Goal: Task Accomplishment & Management: Use online tool/utility

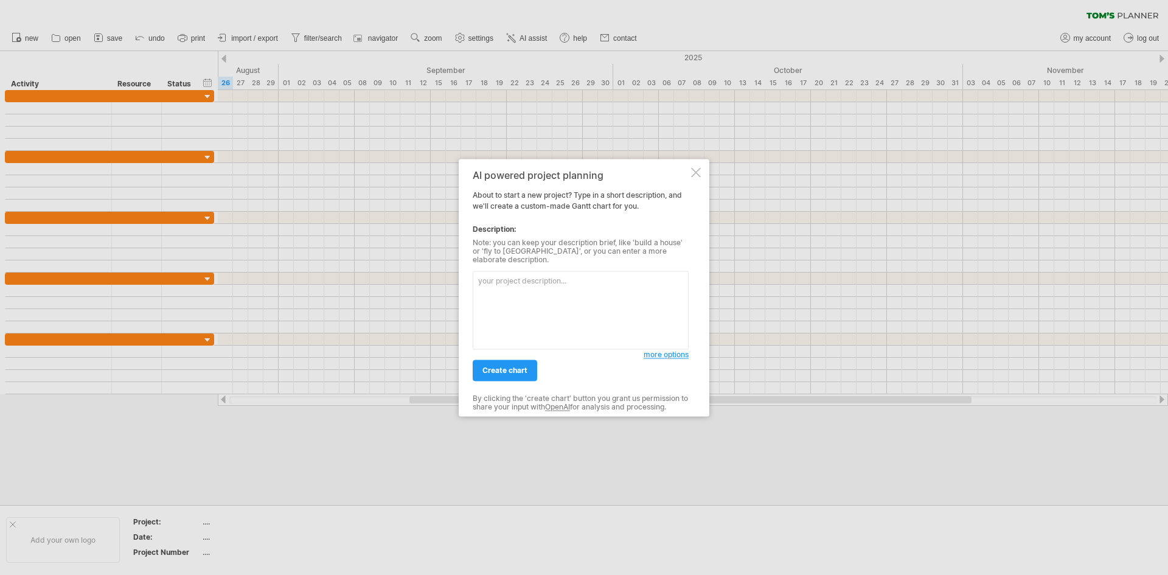
click at [488, 278] on textarea at bounding box center [581, 310] width 216 height 78
paste textarea "I'm designing a website for a small local coffee shop. Can you provide recommen…"
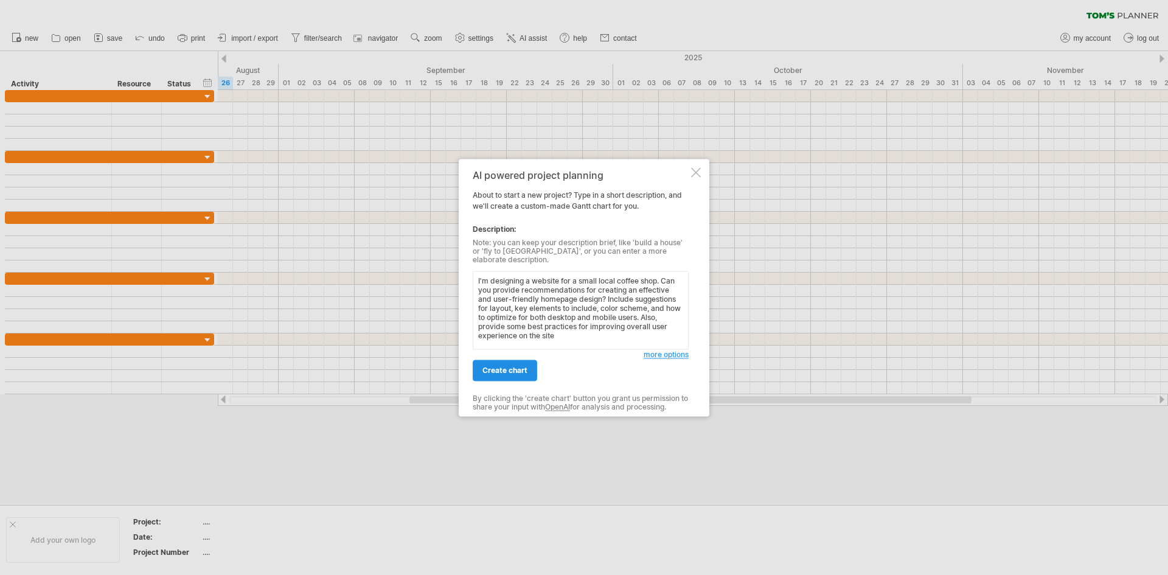
type textarea "I'm designing a website for a small local coffee shop. Can you provide recommen…"
click at [496, 365] on span "create chart" at bounding box center [504, 369] width 45 height 9
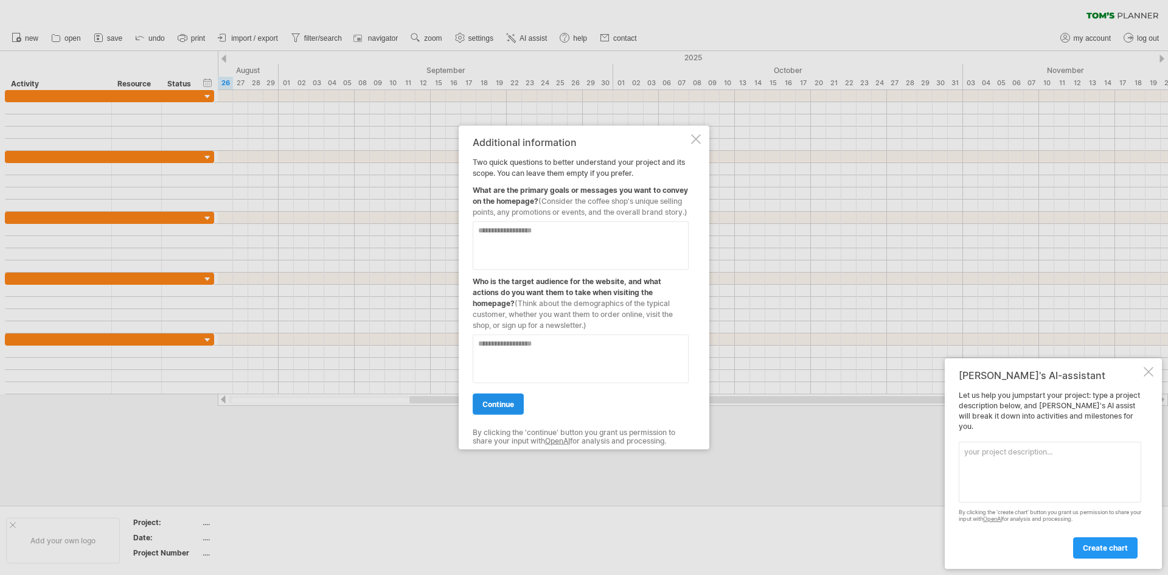
click at [495, 404] on span "continue" at bounding box center [498, 403] width 32 height 9
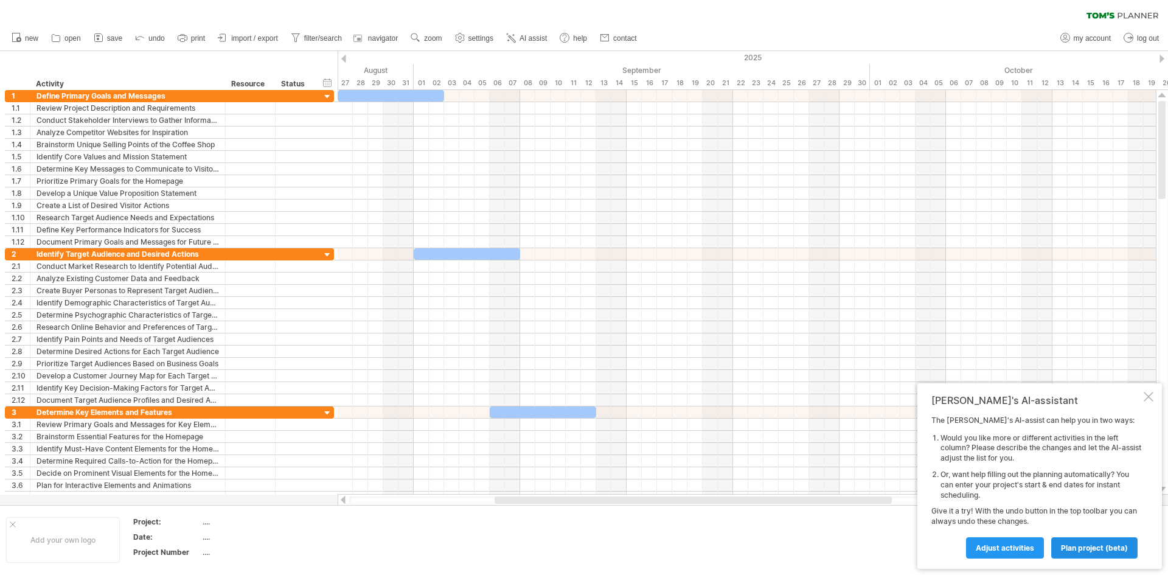
click at [1088, 547] on span "plan project (beta)" at bounding box center [1094, 547] width 67 height 9
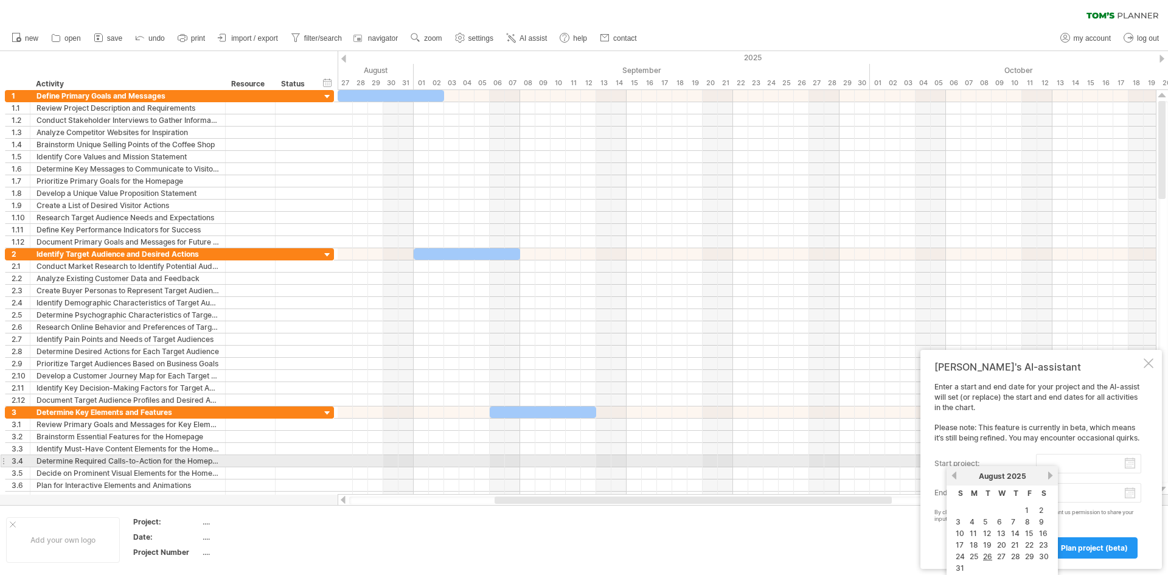
click at [1093, 465] on input "start project:" at bounding box center [1088, 463] width 105 height 19
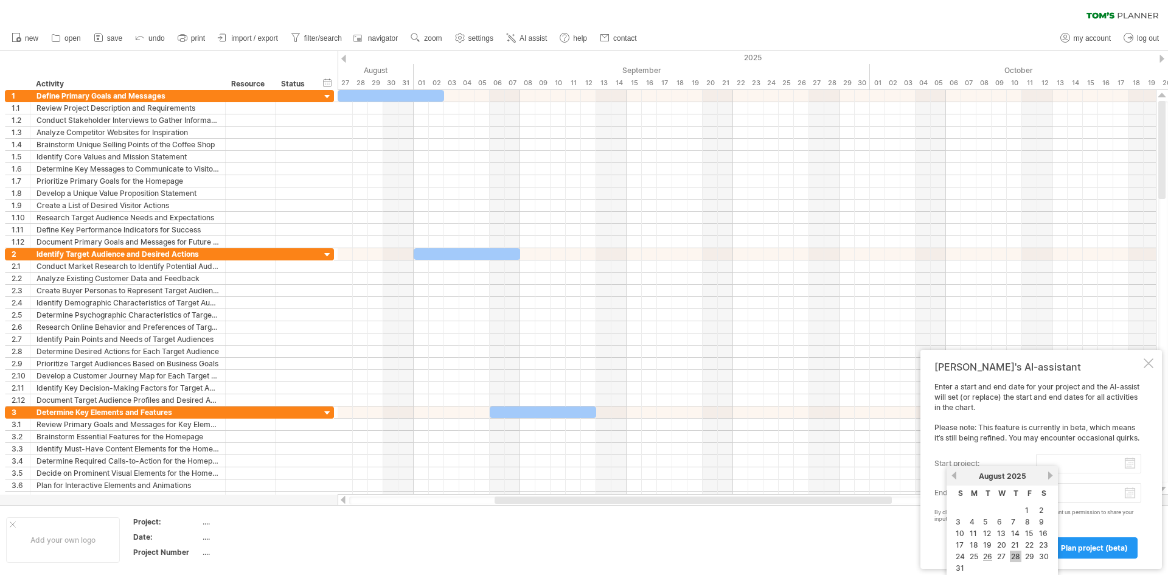
click at [1015, 553] on link "28" at bounding box center [1016, 556] width 12 height 12
type input "********"
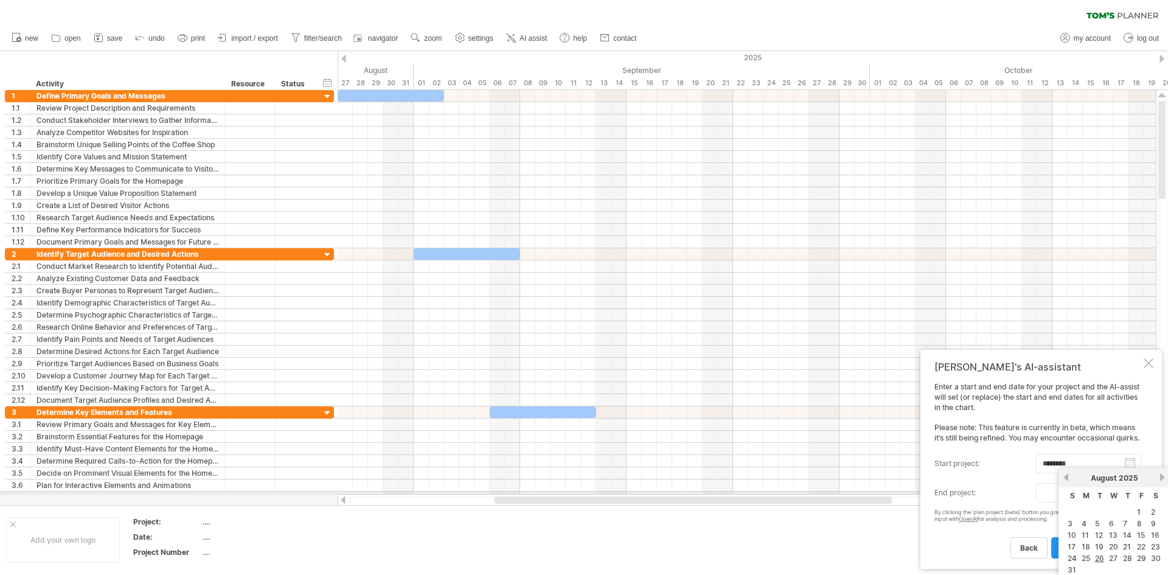
click at [1131, 491] on body "progress(100%) Trying to reach [DOMAIN_NAME] Connected again... 0% clear filter…" at bounding box center [584, 288] width 1168 height 577
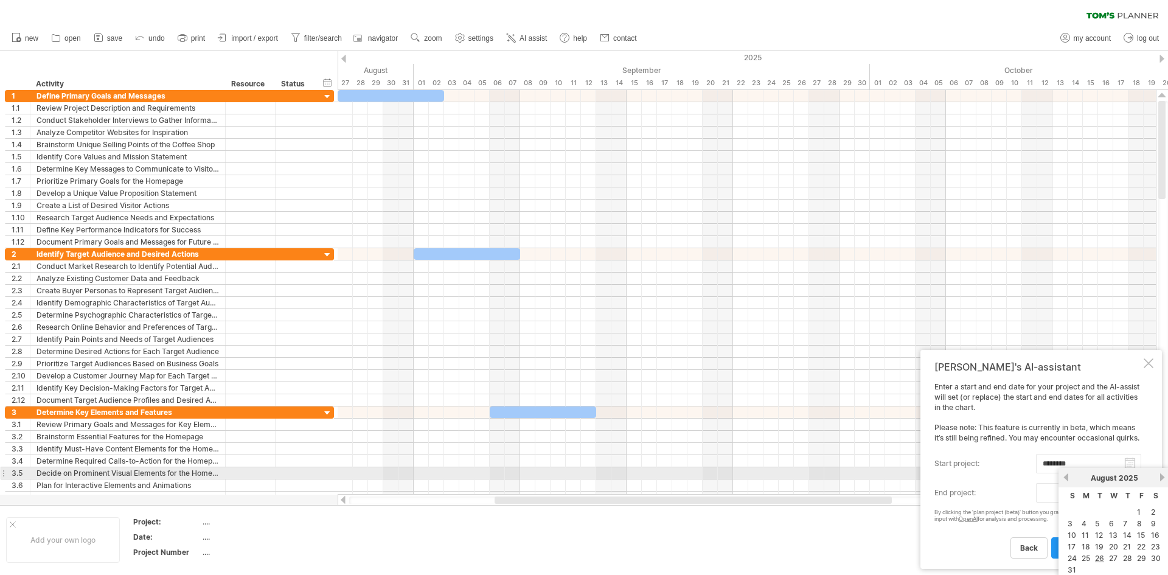
click at [1159, 476] on link "next" at bounding box center [1161, 477] width 9 height 9
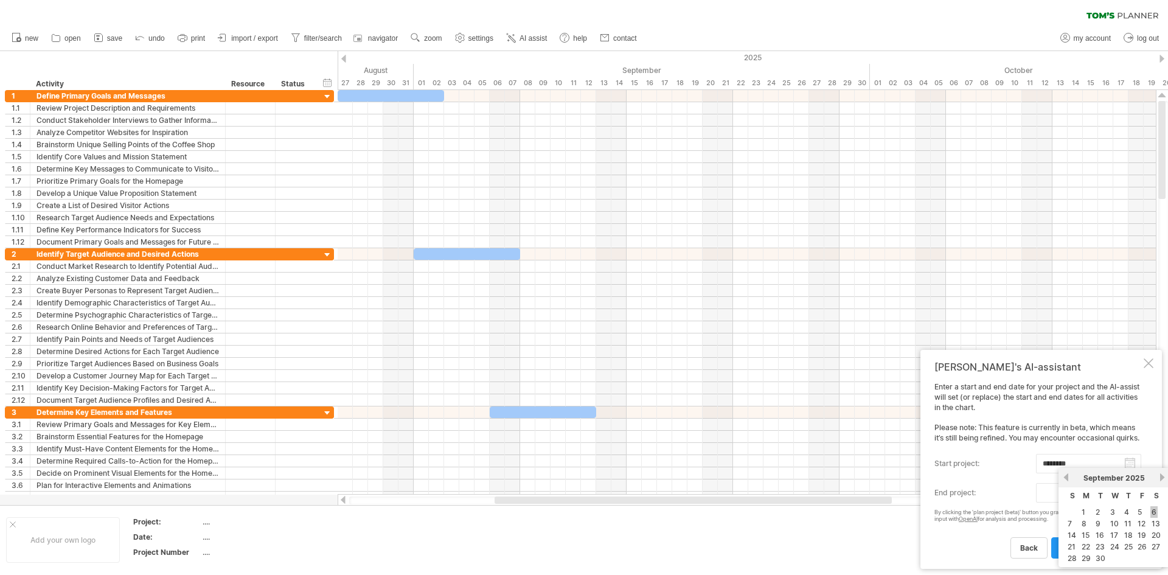
click at [1154, 511] on link "6" at bounding box center [1153, 512] width 7 height 12
type input "********"
click at [1094, 542] on link "plan project (beta)" at bounding box center [1094, 547] width 86 height 21
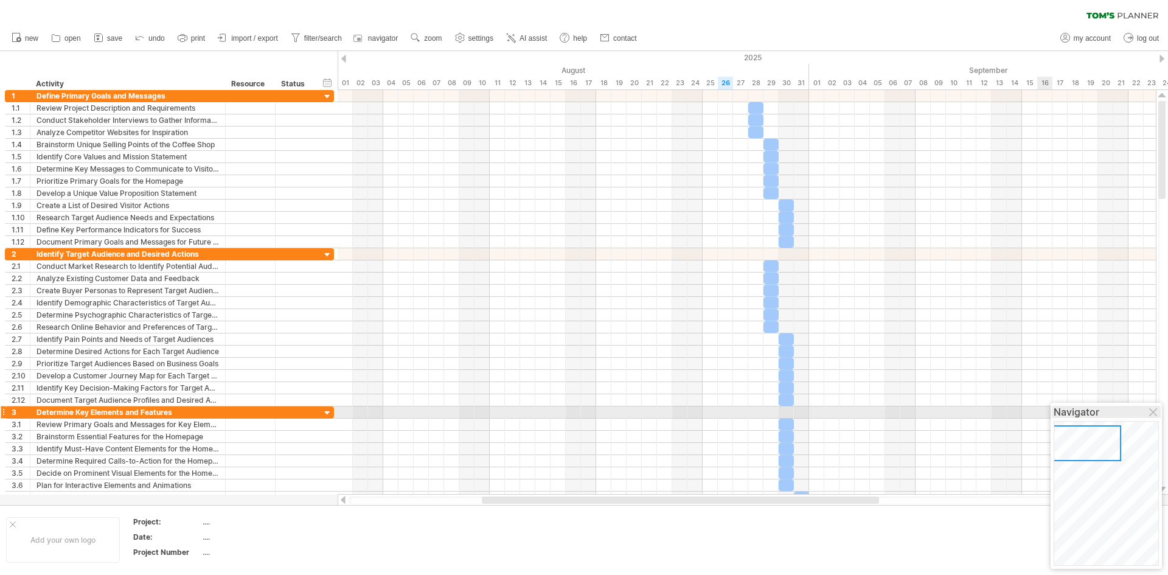
click at [1153, 407] on div "Navigator" at bounding box center [1105, 486] width 111 height 166
click at [1155, 407] on div "Navigator" at bounding box center [1105, 412] width 105 height 12
click at [1152, 409] on div at bounding box center [1154, 413] width 10 height 10
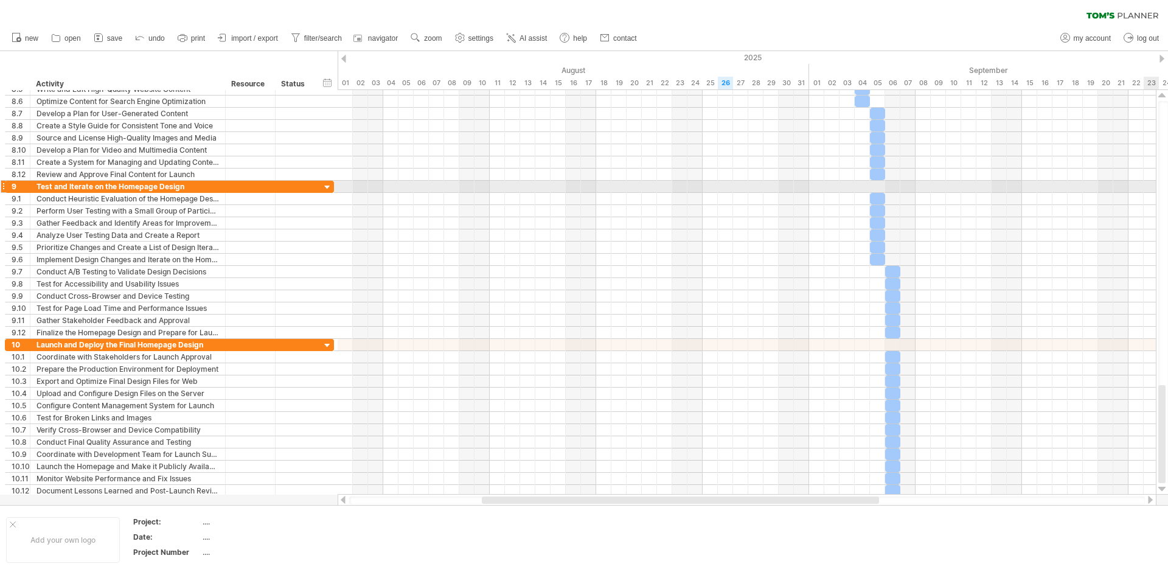
drag, startPoint x: 1161, startPoint y: 156, endPoint x: 1179, endPoint y: 494, distance: 338.6
click at [1167, 494] on html "progress(100%) Trying to reach [DOMAIN_NAME] Connected again... 0% clear filter…" at bounding box center [584, 288] width 1168 height 577
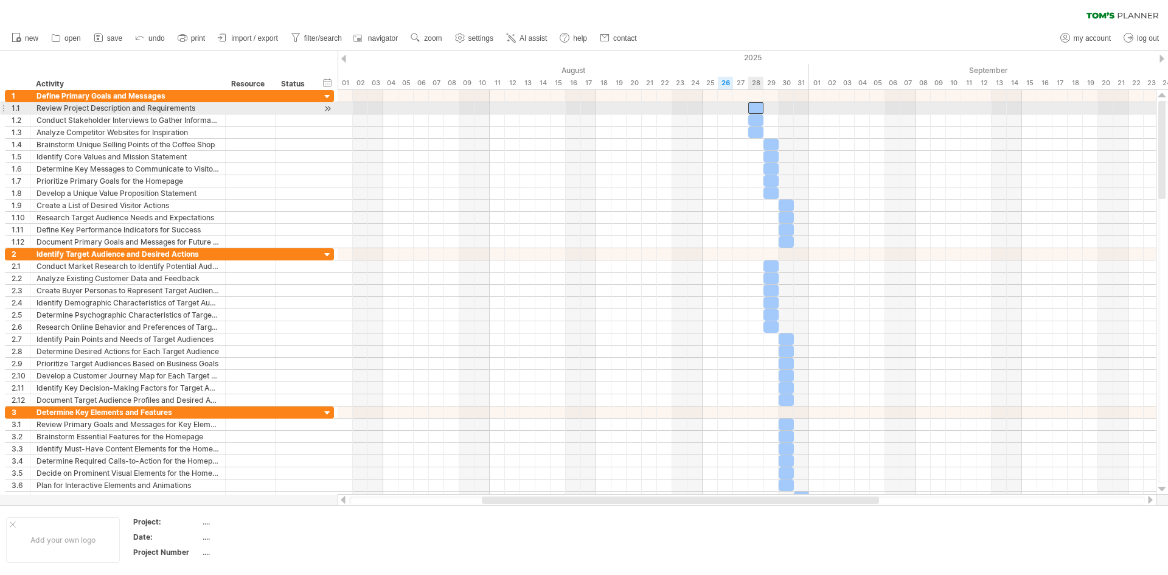
click at [753, 106] on div at bounding box center [755, 108] width 15 height 12
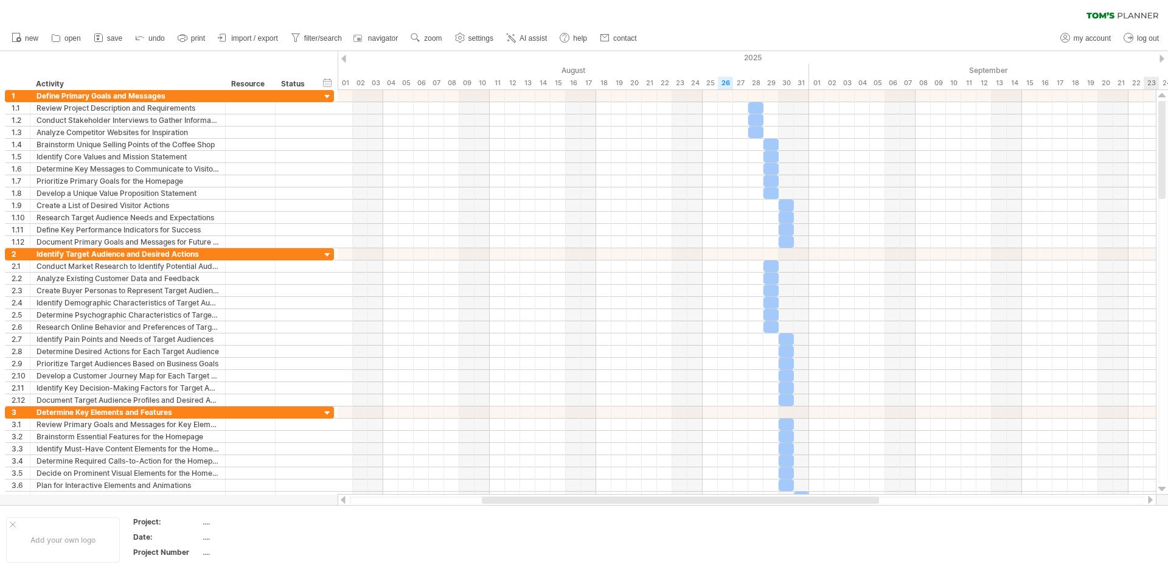
drag, startPoint x: 1163, startPoint y: 193, endPoint x: 1192, endPoint y: 174, distance: 35.1
click at [1167, 174] on html "progress(100%) Trying to reach [DOMAIN_NAME] Connected again... 0% clear filter…" at bounding box center [584, 288] width 1168 height 577
click at [1031, 33] on div "new" at bounding box center [584, 39] width 1168 height 26
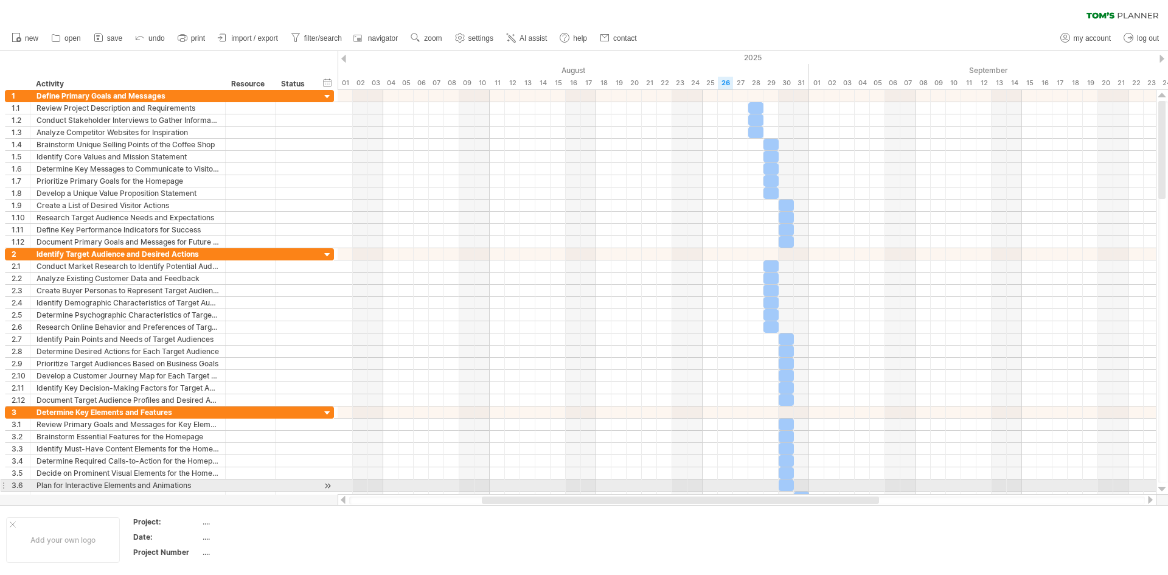
click at [1161, 485] on div at bounding box center [1162, 489] width 8 height 10
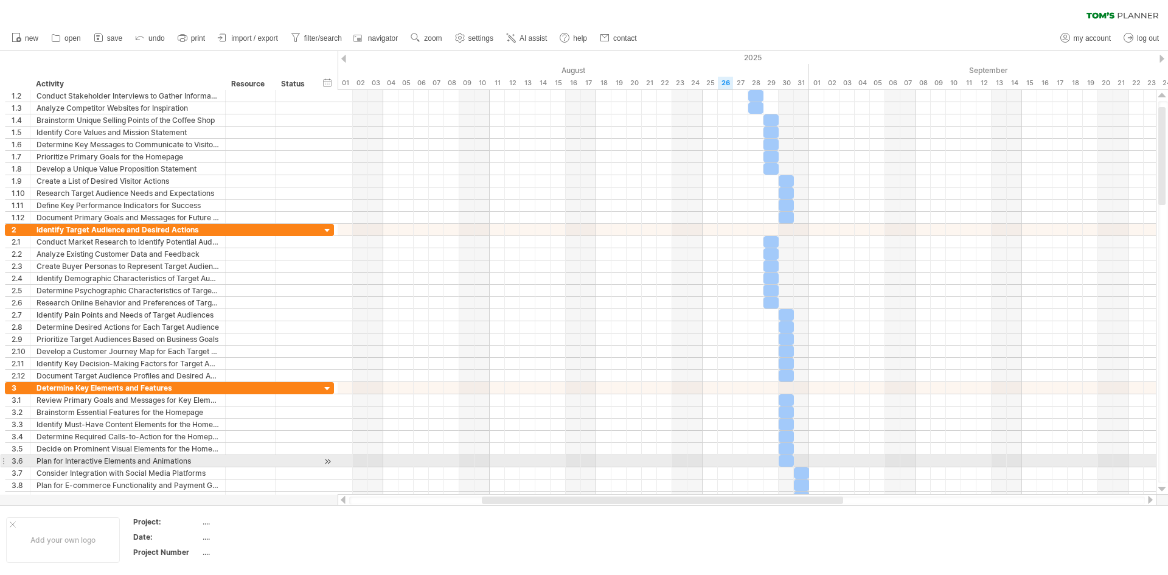
click at [1161, 485] on div at bounding box center [1162, 489] width 8 height 10
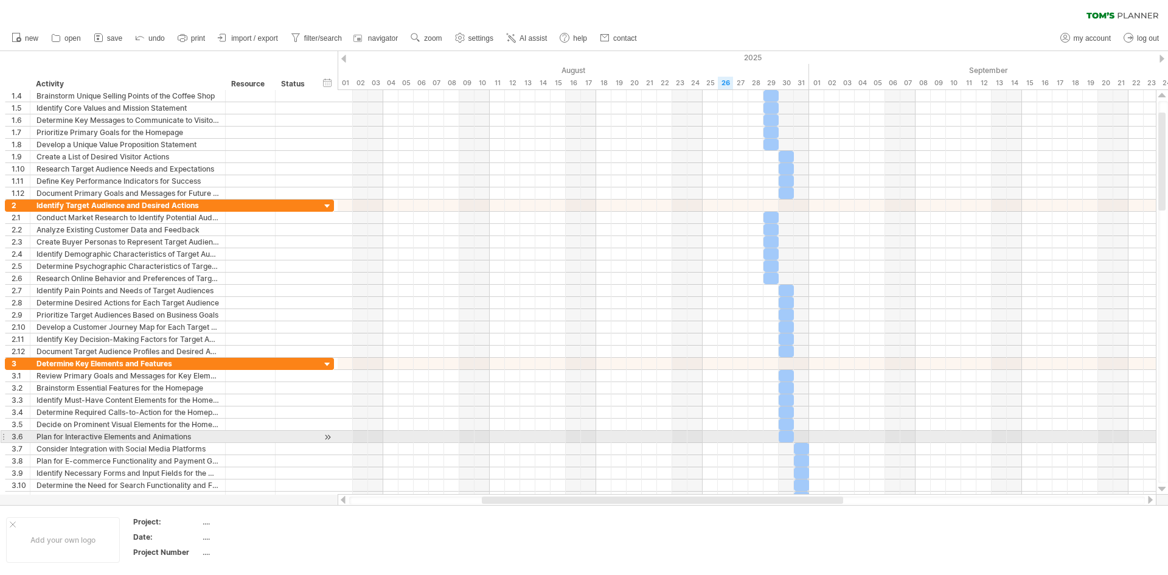
click at [1161, 485] on div at bounding box center [1162, 489] width 8 height 10
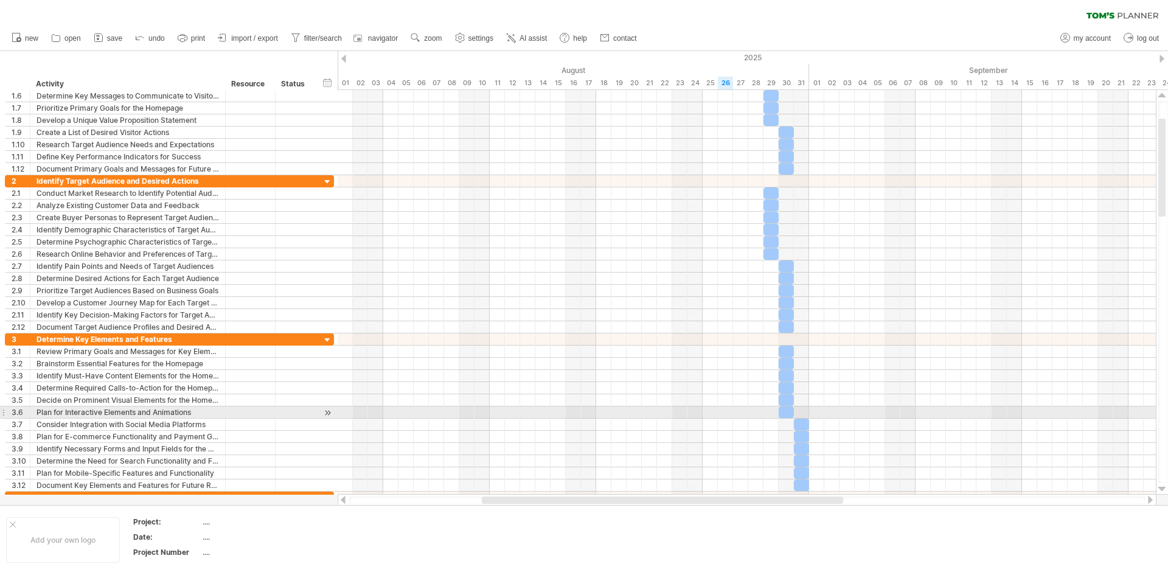
click at [1161, 485] on div at bounding box center [1162, 489] width 8 height 10
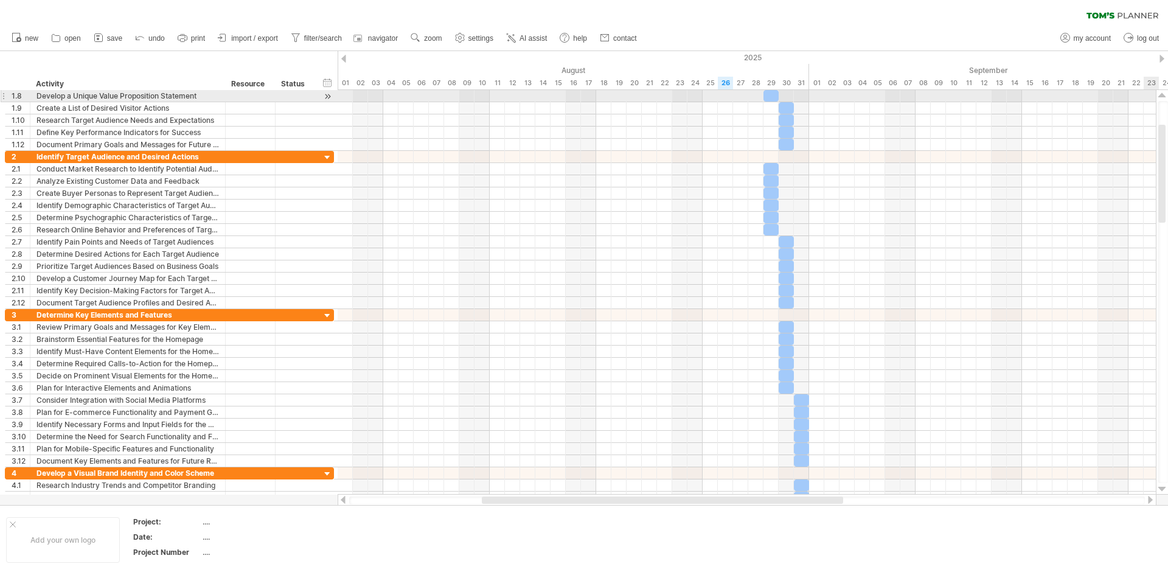
click at [1161, 100] on div at bounding box center [1161, 292] width 13 height 404
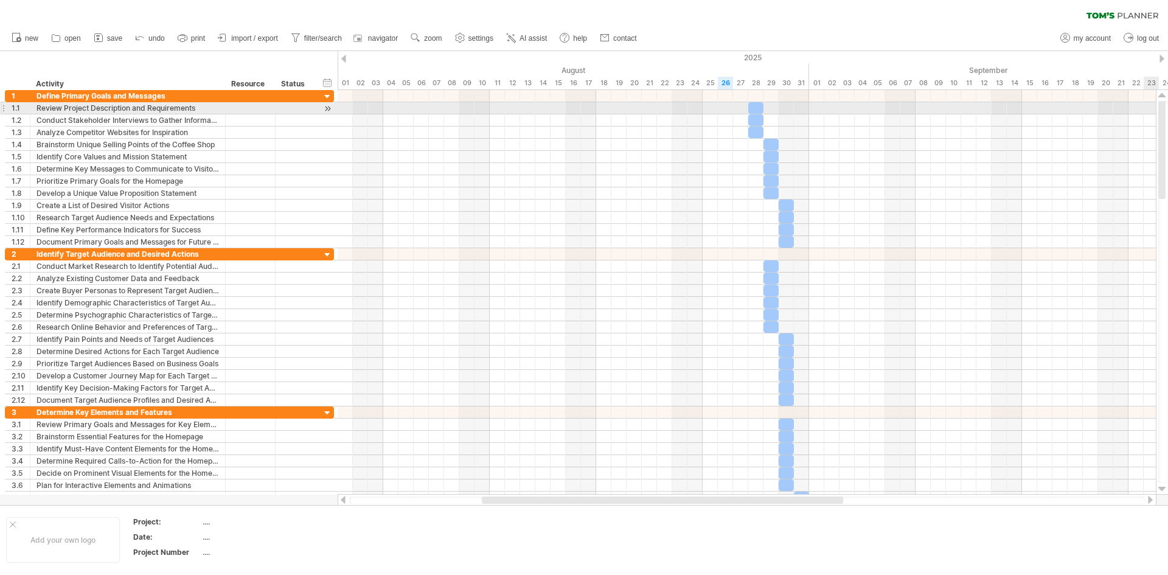
drag, startPoint x: 1164, startPoint y: 145, endPoint x: 1165, endPoint y: 108, distance: 37.7
click at [1165, 108] on div at bounding box center [1161, 150] width 7 height 98
click at [325, 106] on div at bounding box center [328, 108] width 12 height 13
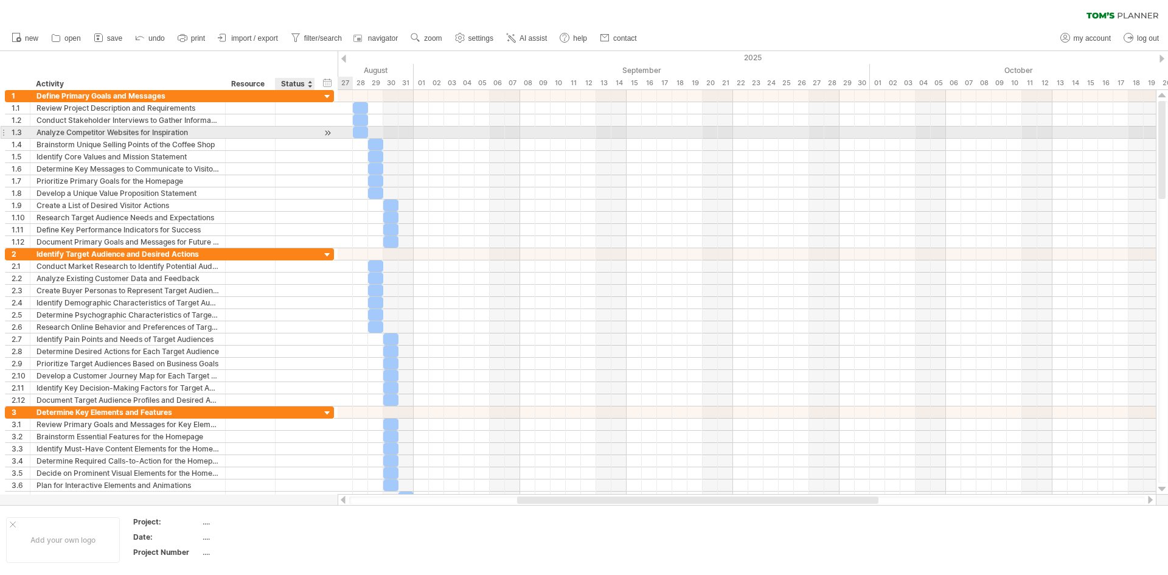
click at [327, 130] on div at bounding box center [328, 132] width 12 height 13
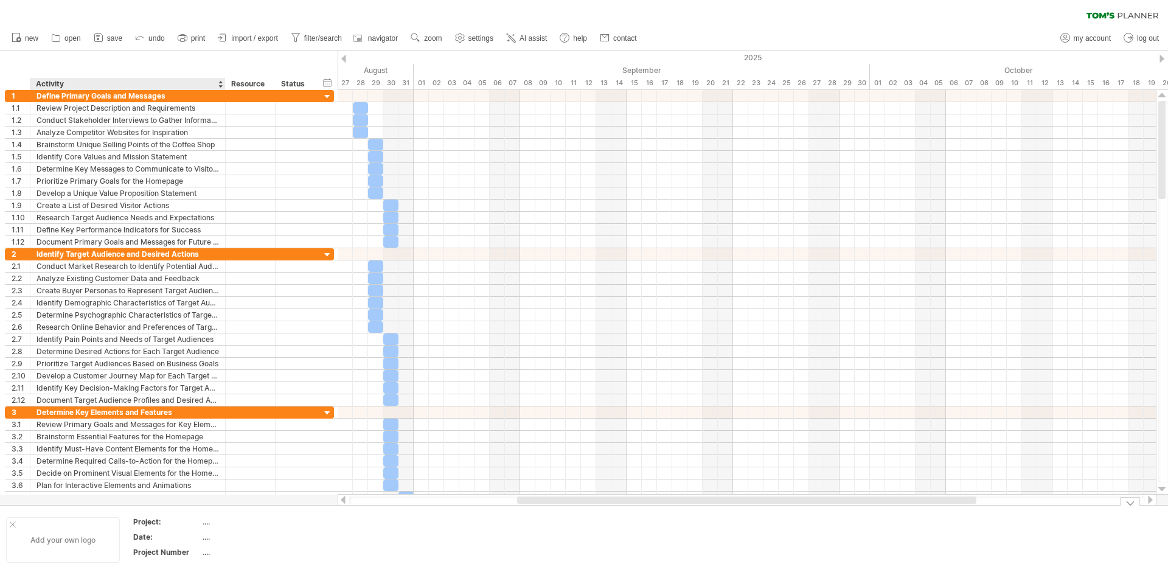
click at [47, 538] on div "Add your own logo" at bounding box center [63, 540] width 114 height 46
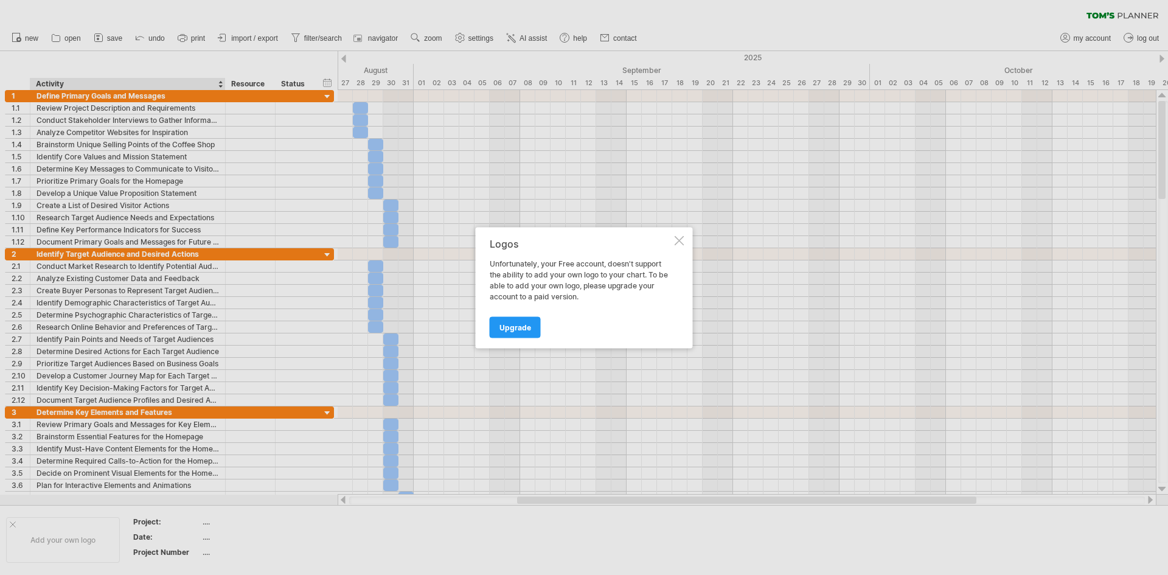
click at [677, 237] on div at bounding box center [679, 240] width 10 height 10
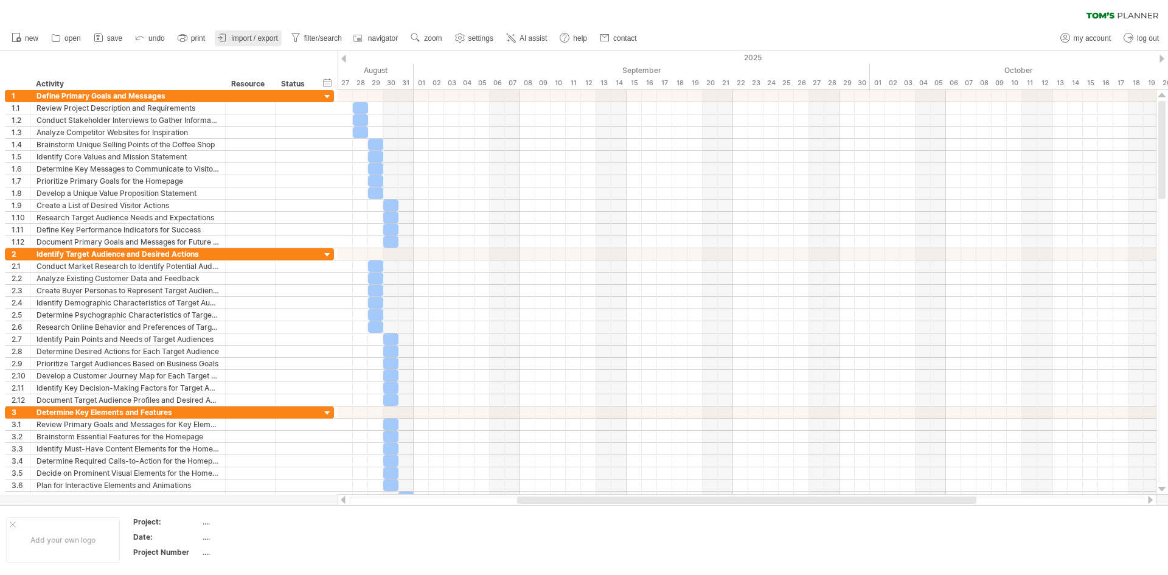
click at [248, 38] on span "import / export" at bounding box center [254, 38] width 47 height 9
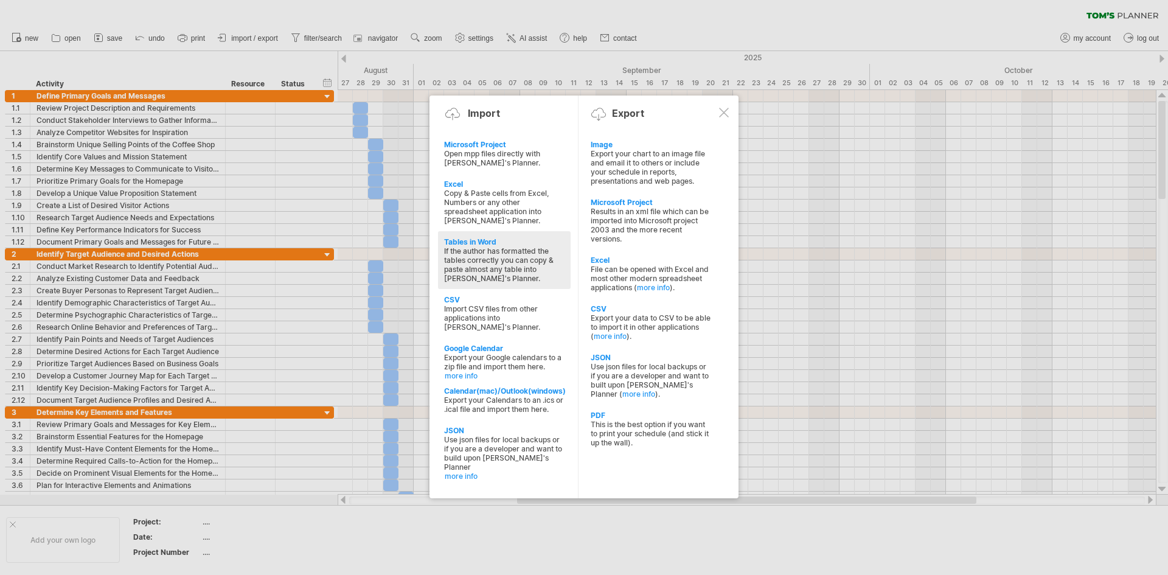
click at [474, 254] on div "If the author has formatted the tables correctly you can copy & paste almost an…" at bounding box center [504, 264] width 120 height 36
type textarea "**********"
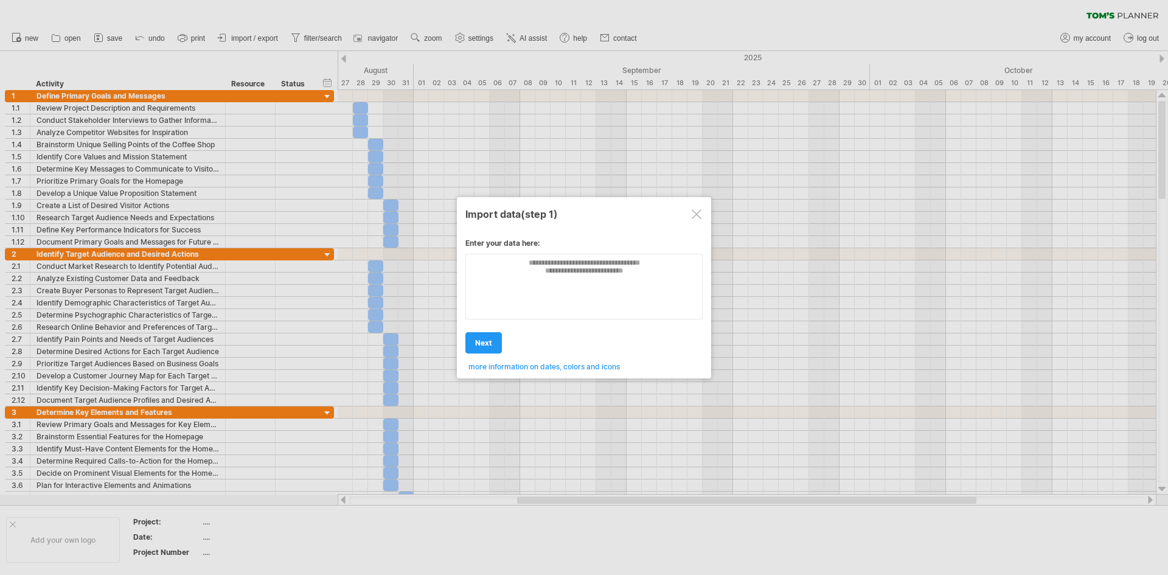
click at [694, 212] on div at bounding box center [696, 214] width 10 height 10
